Goal: Transaction & Acquisition: Book appointment/travel/reservation

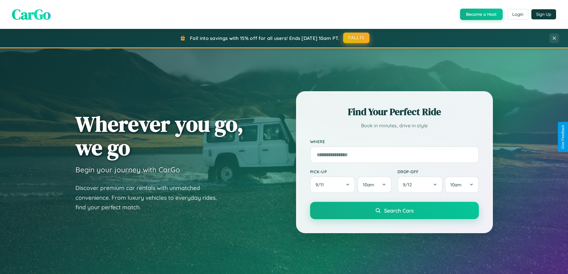
click at [356, 38] on button "FALL15" at bounding box center [356, 37] width 26 height 11
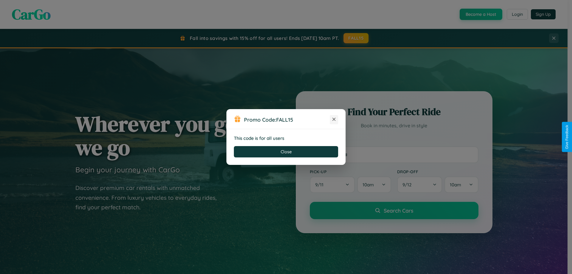
click at [334, 119] on icon at bounding box center [334, 119] width 6 height 6
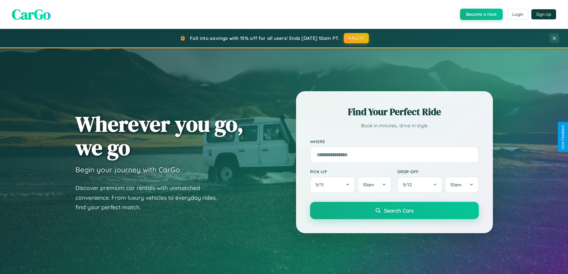
scroll to position [525, 0]
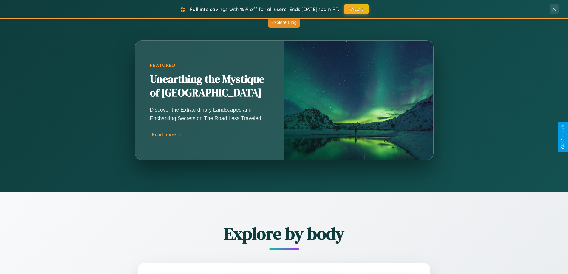
click at [210, 134] on div "Read more →" at bounding box center [210, 134] width 119 height 6
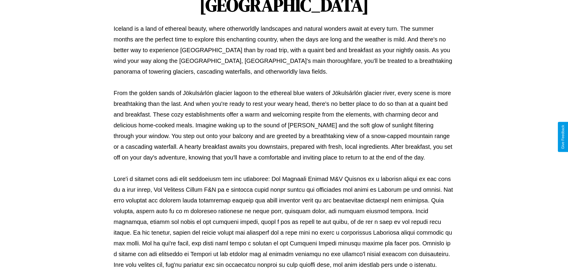
scroll to position [193, 0]
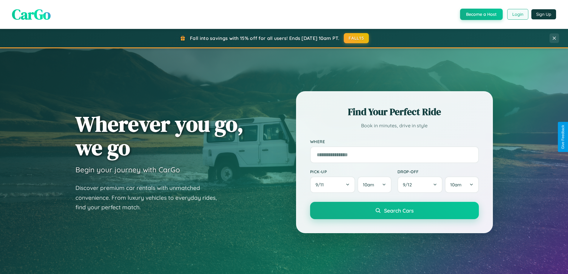
click at [517, 14] on button "Login" at bounding box center [517, 14] width 21 height 11
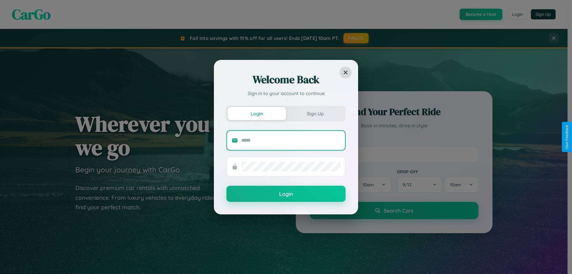
click at [291, 140] on input "text" at bounding box center [290, 141] width 99 height 10
type input "**********"
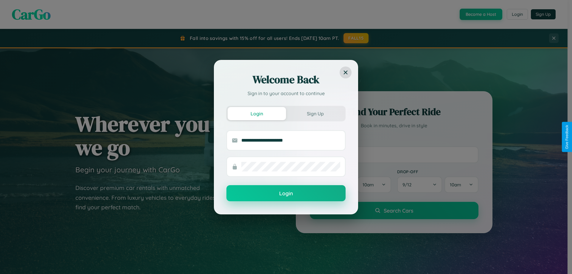
click at [286, 193] on button "Login" at bounding box center [285, 193] width 119 height 16
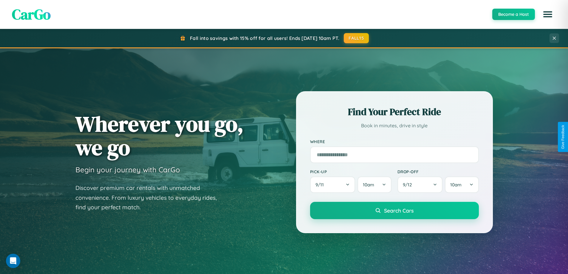
scroll to position [957, 0]
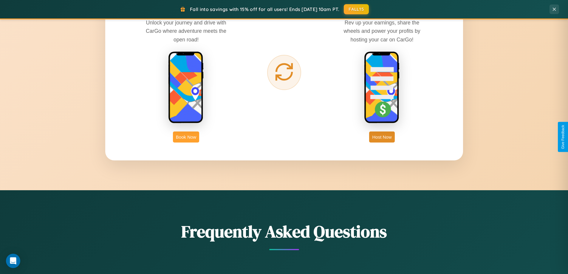
click at [186, 137] on button "Book Now" at bounding box center [186, 136] width 26 height 11
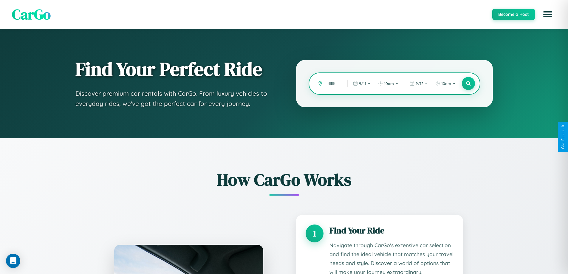
click at [333, 83] on input "text" at bounding box center [333, 83] width 16 height 10
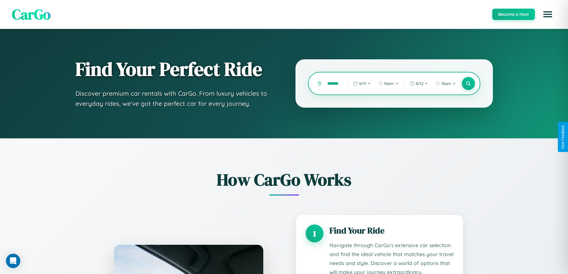
scroll to position [0, 10]
type input "*********"
click at [468, 83] on icon at bounding box center [468, 84] width 6 height 6
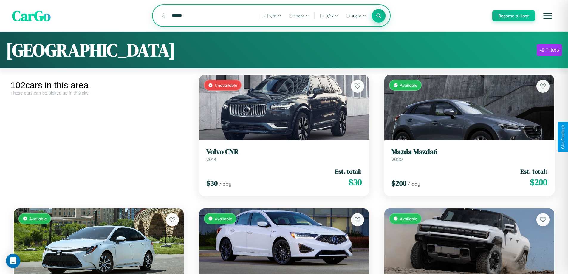
click at [378, 16] on icon at bounding box center [379, 16] width 6 height 6
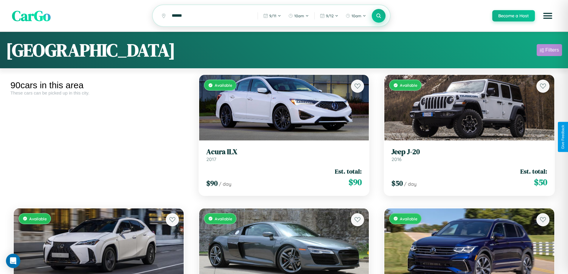
click at [549, 51] on div "Filters" at bounding box center [552, 50] width 14 height 6
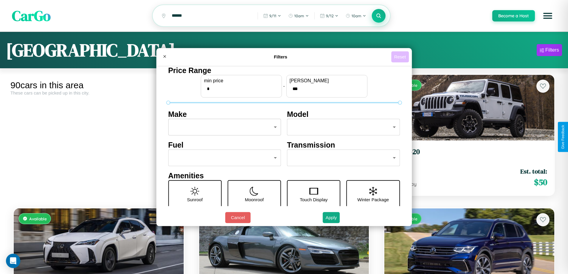
click at [400, 57] on button "Reset" at bounding box center [400, 56] width 18 height 11
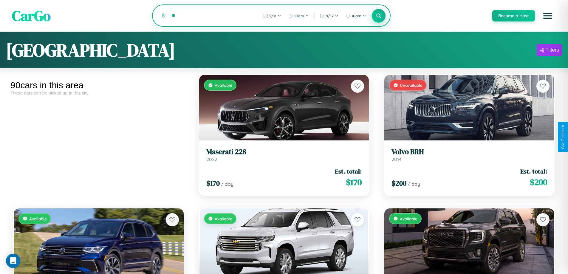
type input "*"
type input "********"
click at [378, 16] on icon at bounding box center [379, 16] width 6 height 6
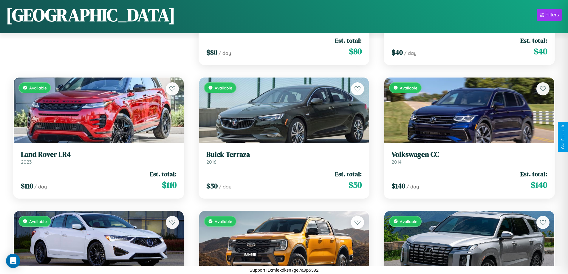
scroll to position [1018, 0]
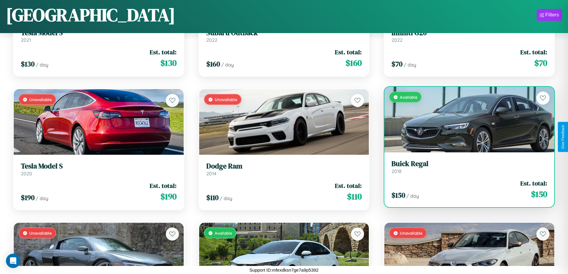
click at [465, 119] on div "Available" at bounding box center [469, 120] width 170 height 66
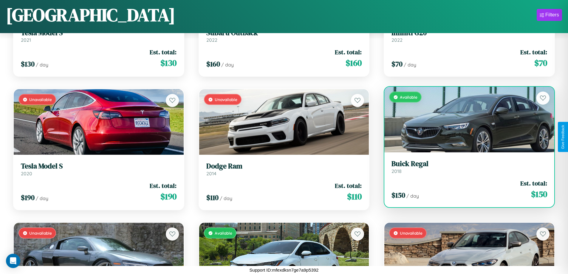
click at [465, 119] on div "Available" at bounding box center [469, 120] width 170 height 66
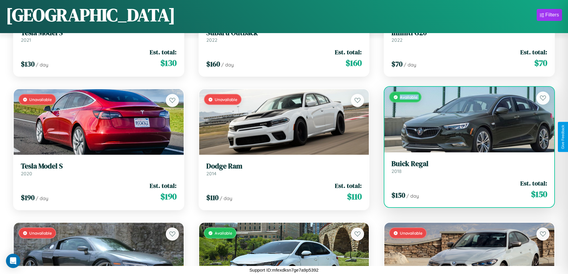
click at [465, 119] on div "Available" at bounding box center [469, 120] width 170 height 66
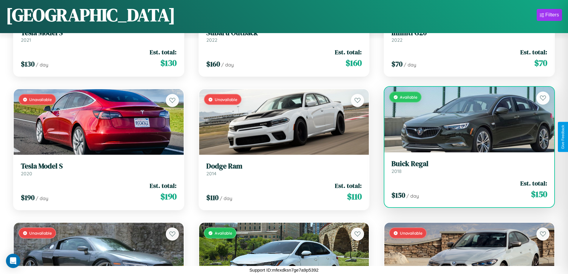
click at [465, 119] on div "Available" at bounding box center [469, 120] width 170 height 66
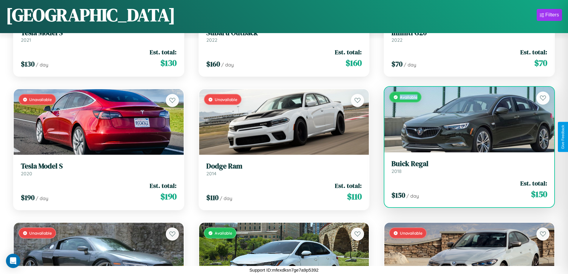
click at [465, 119] on div "Available" at bounding box center [469, 120] width 170 height 66
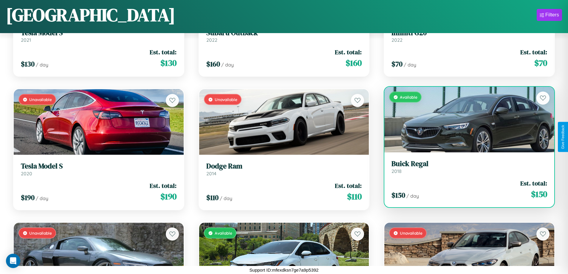
click at [465, 167] on h3 "Buick Regal" at bounding box center [469, 163] width 156 height 9
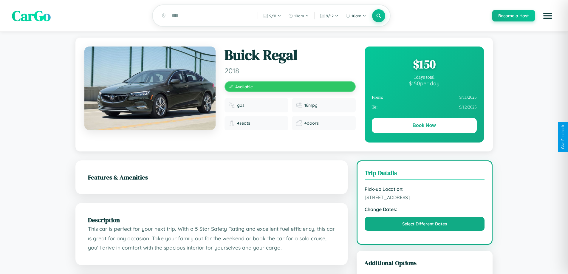
click at [424, 65] on div "$ 150" at bounding box center [424, 64] width 105 height 16
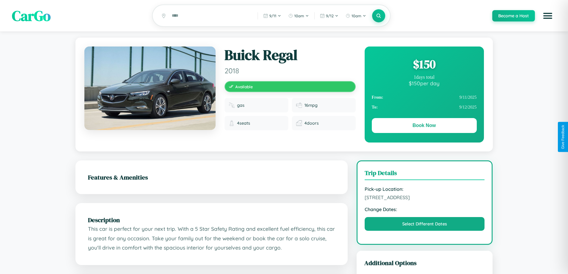
click at [424, 65] on div "$ 150" at bounding box center [424, 64] width 105 height 16
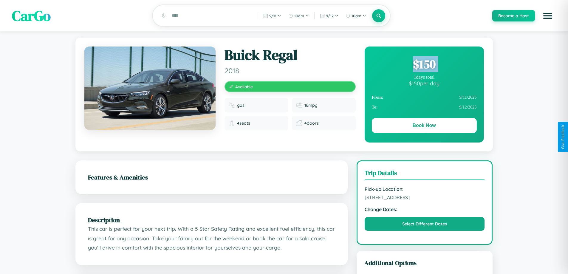
click at [424, 65] on div "$ 150" at bounding box center [424, 64] width 105 height 16
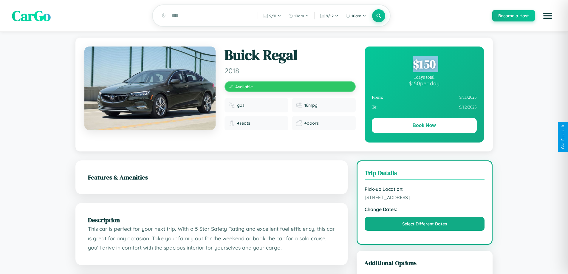
click at [424, 65] on div "$ 150" at bounding box center [424, 64] width 105 height 16
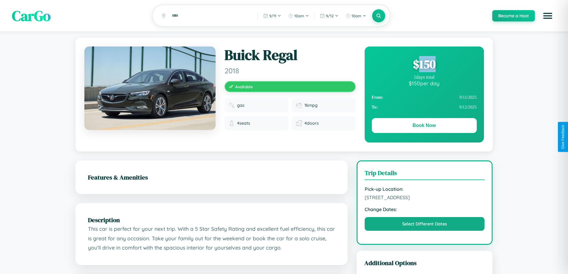
click at [424, 65] on div "$ 150" at bounding box center [424, 64] width 105 height 16
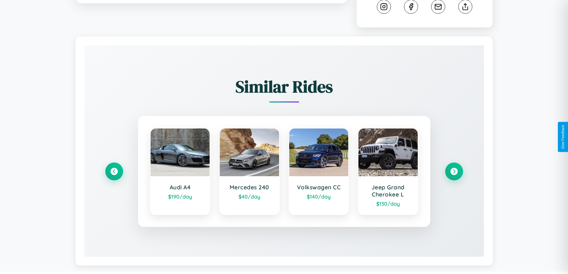
scroll to position [332, 0]
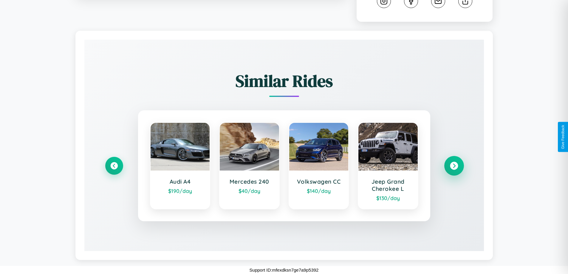
click at [453, 166] on icon at bounding box center [454, 166] width 8 height 8
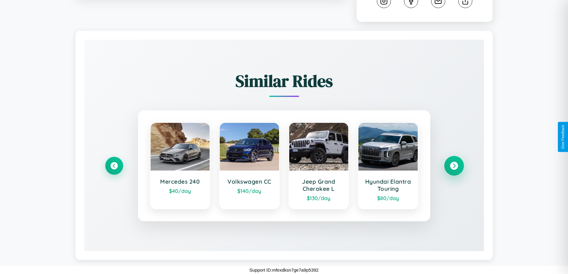
click at [453, 166] on icon at bounding box center [454, 166] width 8 height 8
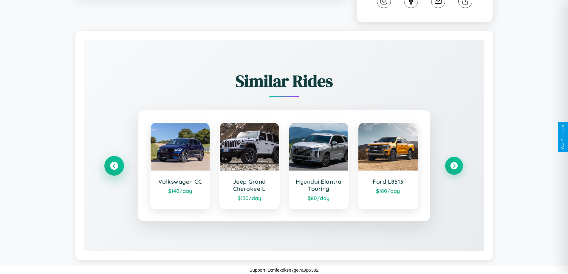
click at [114, 166] on icon at bounding box center [114, 166] width 8 height 8
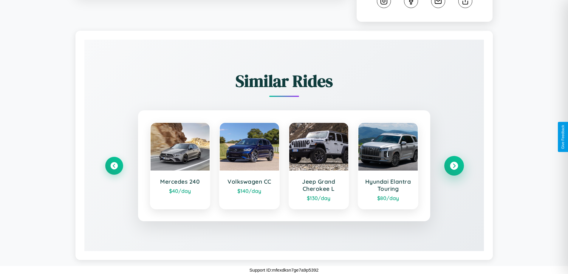
click at [453, 166] on icon at bounding box center [454, 166] width 8 height 8
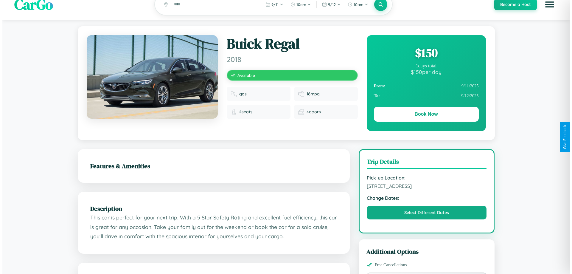
scroll to position [0, 0]
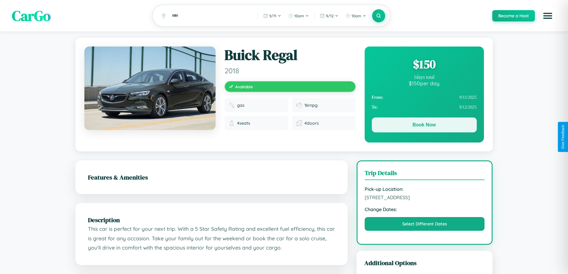
click at [424, 126] on button "Book Now" at bounding box center [424, 124] width 105 height 15
